Goal: Task Accomplishment & Management: Use online tool/utility

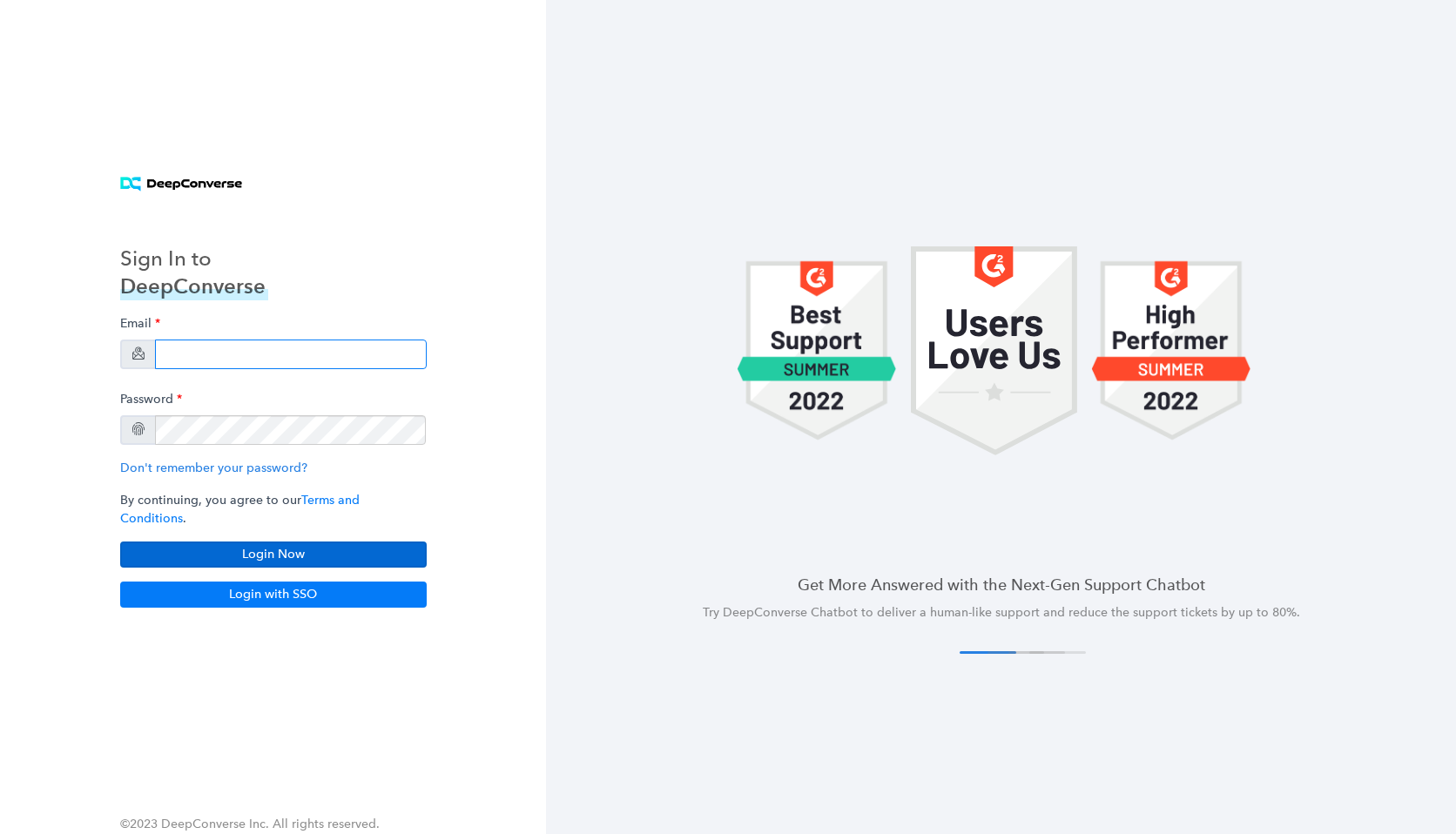
type input "[EMAIL_ADDRESS][DOMAIN_NAME]"
click at [276, 541] on button "Login Now" at bounding box center [273, 555] width 307 height 26
